Goal: Find specific page/section: Find specific page/section

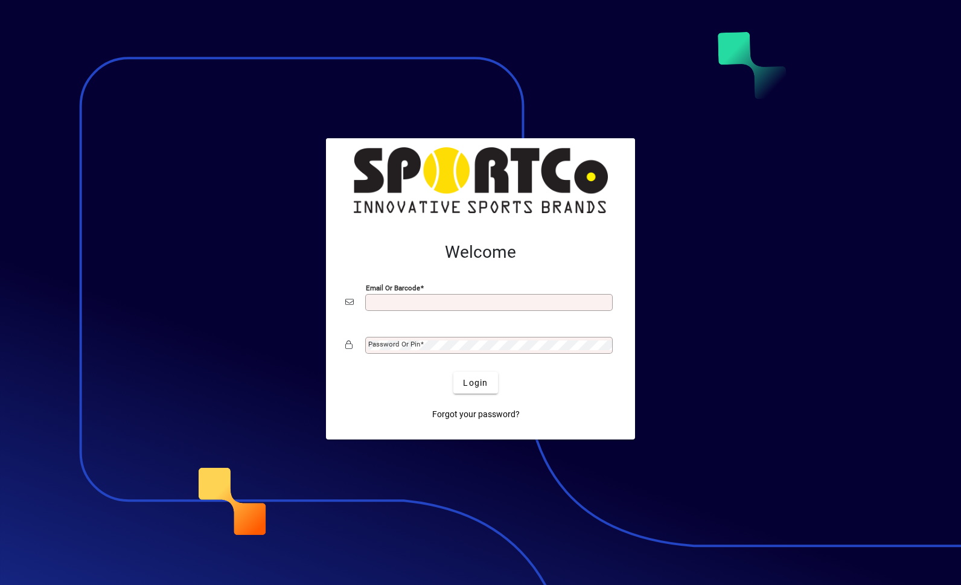
scroll to position [156, 0]
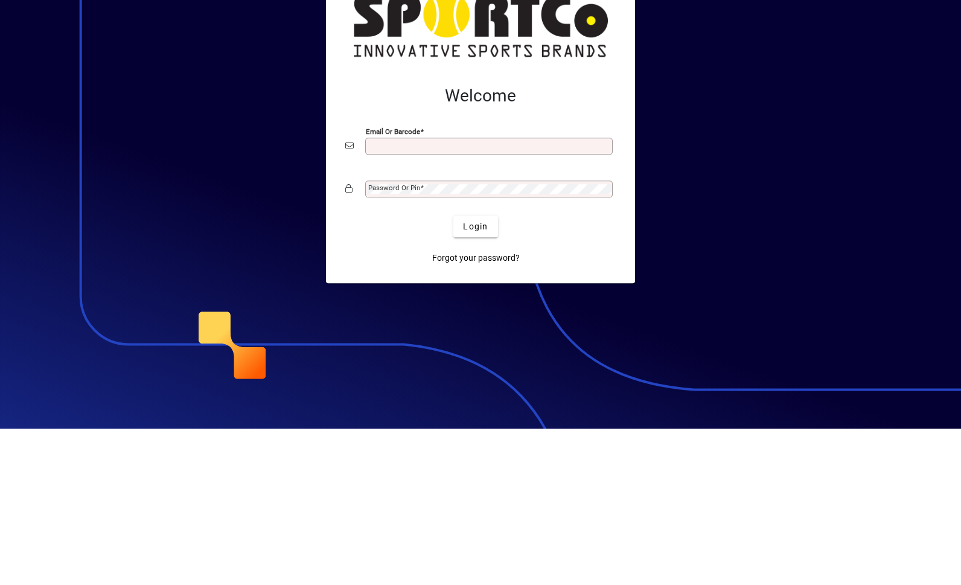
type input "**********"
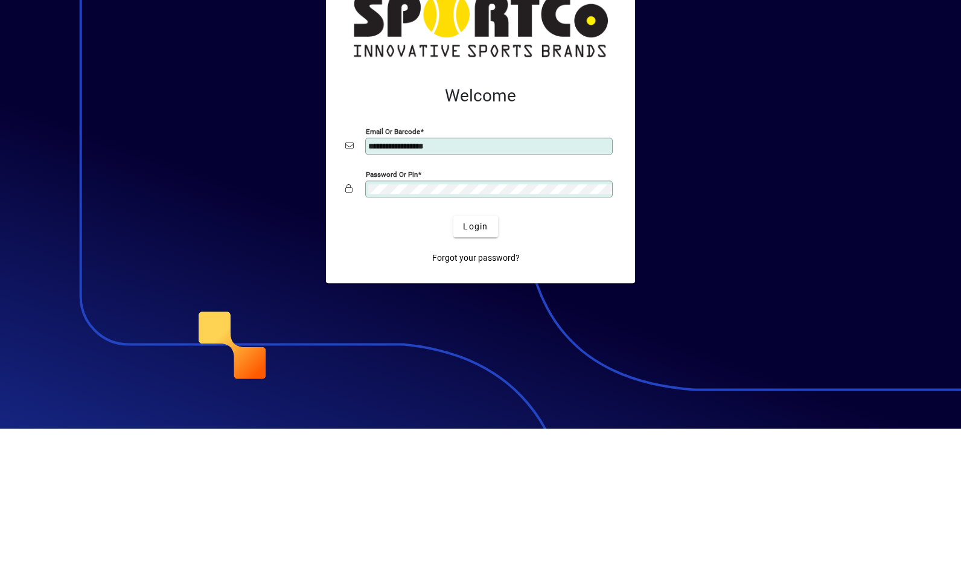
click at [476, 372] on button "Login" at bounding box center [475, 383] width 44 height 22
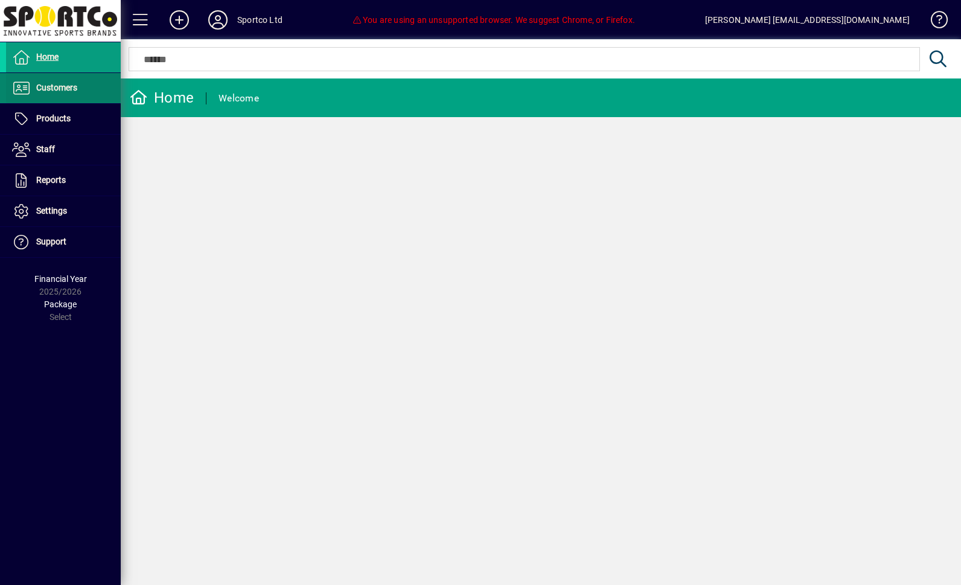
click at [48, 84] on span "Customers" at bounding box center [56, 88] width 41 height 10
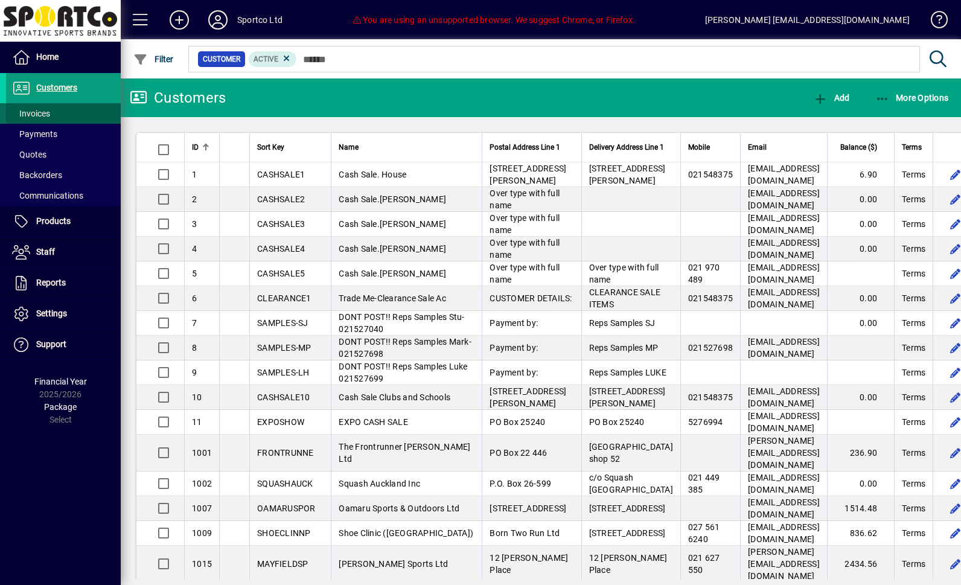
click at [25, 113] on span "Invoices" at bounding box center [31, 114] width 38 height 10
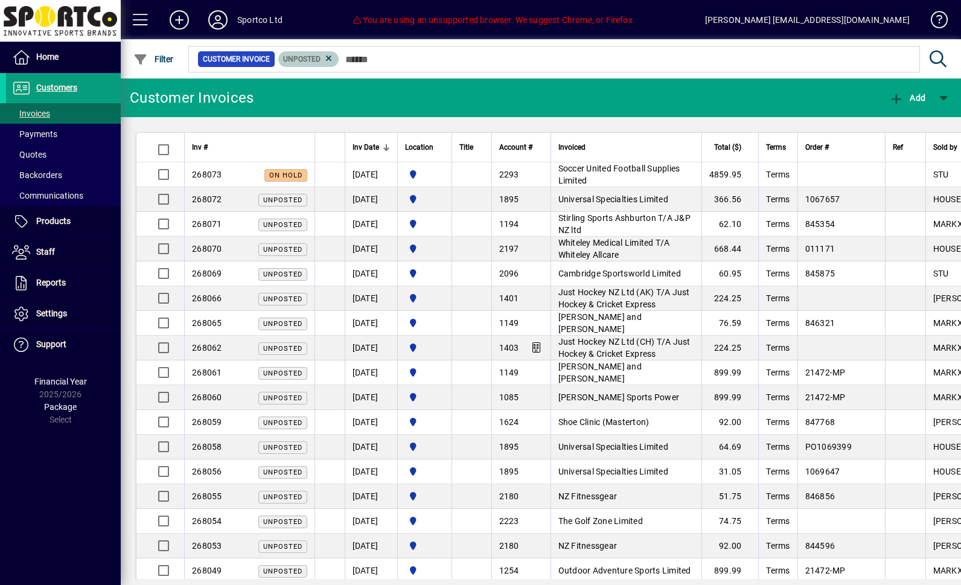
click at [334, 53] on span "Unposted" at bounding box center [308, 59] width 51 height 12
click at [334, 58] on icon at bounding box center [329, 58] width 11 height 11
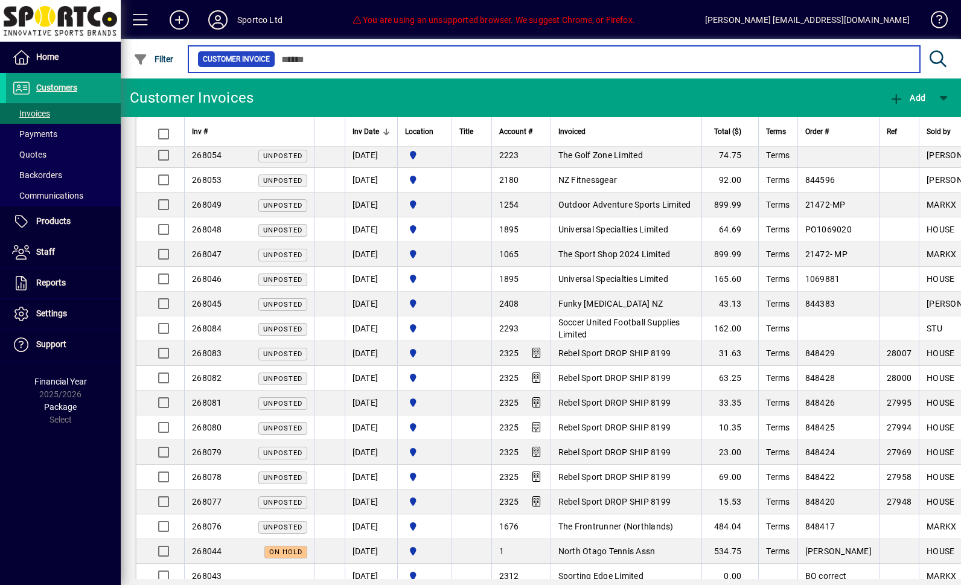
scroll to position [389, 0]
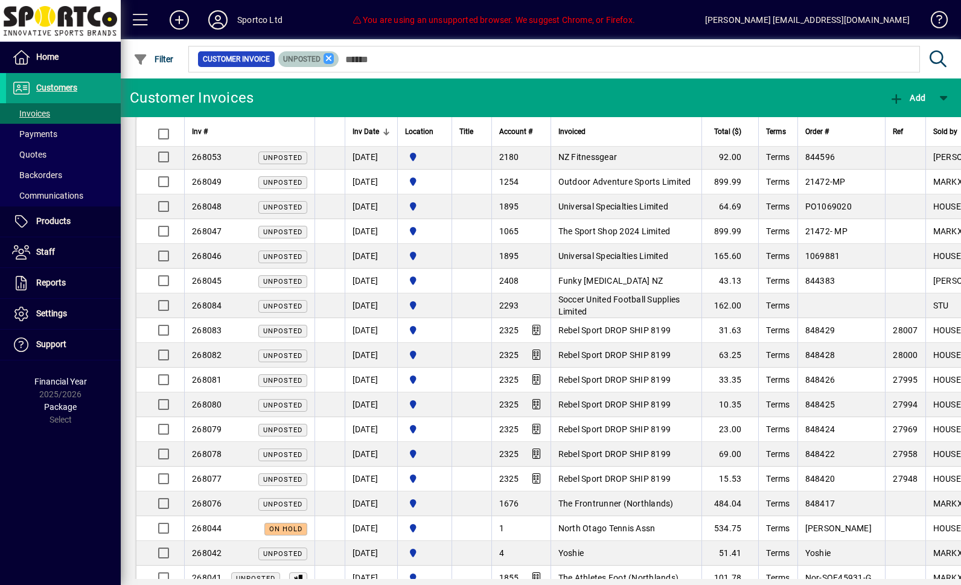
click at [334, 63] on icon at bounding box center [329, 58] width 11 height 11
